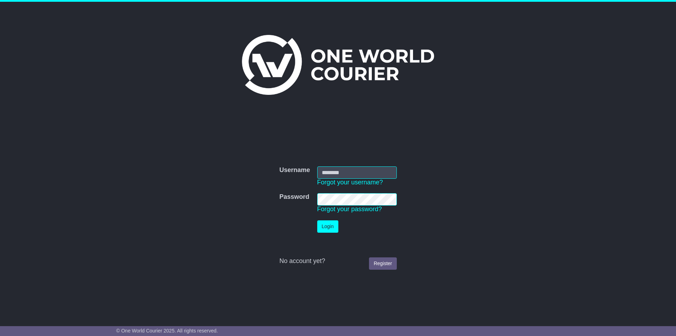
type input "**********"
drag, startPoint x: 328, startPoint y: 227, endPoint x: 364, endPoint y: 231, distance: 36.2
click at [328, 227] on button "Login" at bounding box center [328, 226] width 21 height 12
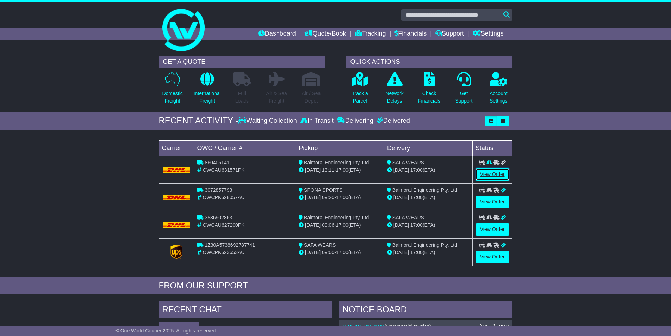
click at [494, 174] on link "View Order" at bounding box center [492, 174] width 34 height 12
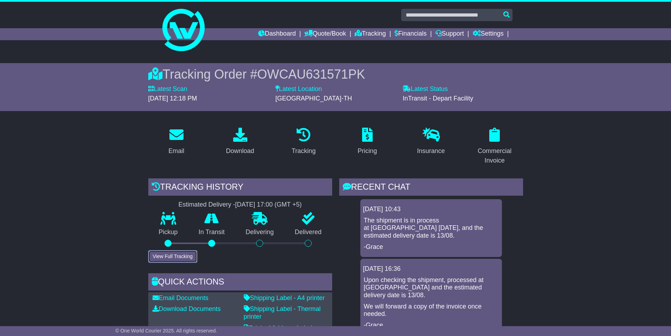
click at [172, 255] on button "View Full Tracking" at bounding box center [172, 256] width 49 height 12
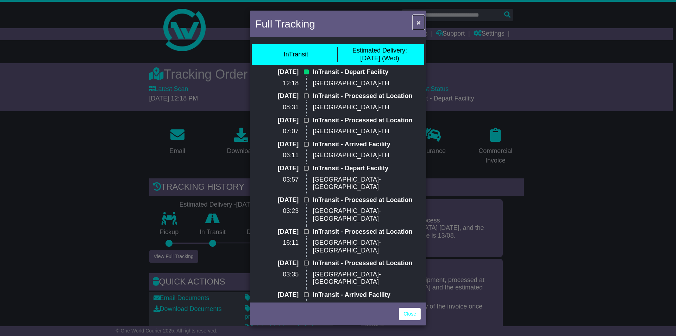
click at [418, 22] on span "×" at bounding box center [419, 22] width 4 height 8
